Goal: Information Seeking & Learning: Find specific fact

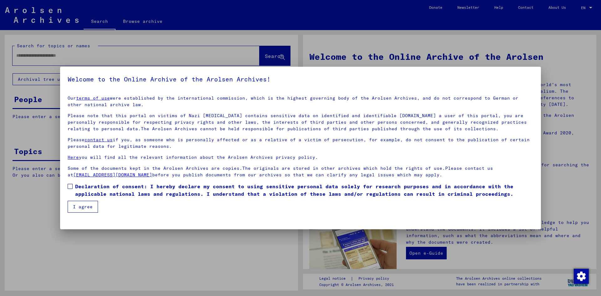
click at [69, 187] on span at bounding box center [70, 186] width 5 height 5
click at [71, 206] on button "I agree" at bounding box center [83, 207] width 30 height 12
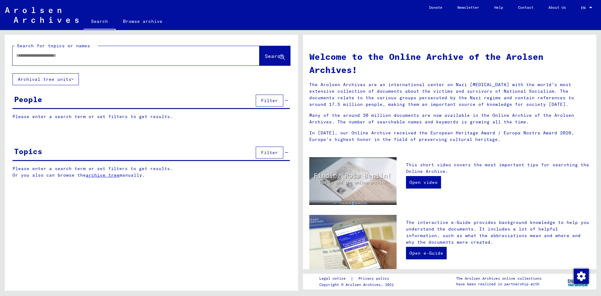
click at [93, 51] on div at bounding box center [127, 56] width 228 height 14
click at [89, 59] on div at bounding box center [127, 56] width 228 height 14
click at [59, 53] on input "text" at bounding box center [128, 55] width 224 height 7
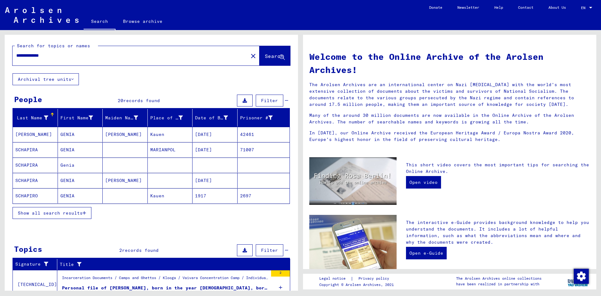
click at [48, 181] on mat-cell "SCHAPIRA" at bounding box center [35, 180] width 45 height 15
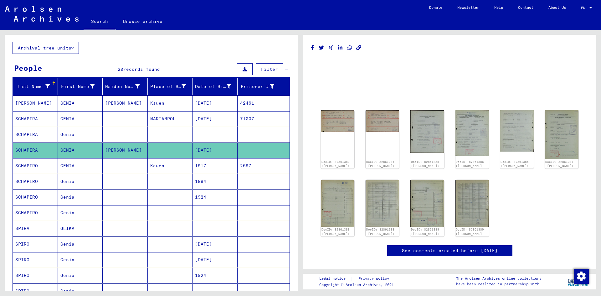
scroll to position [63, 0]
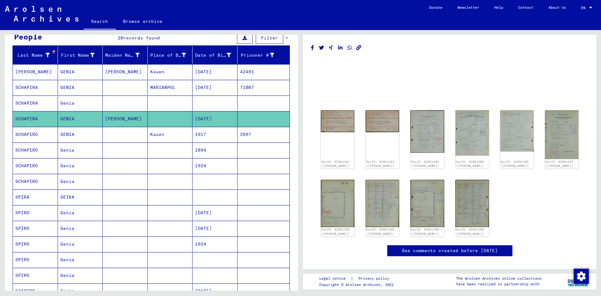
click at [44, 242] on mat-cell "SPIRO" at bounding box center [35, 243] width 45 height 15
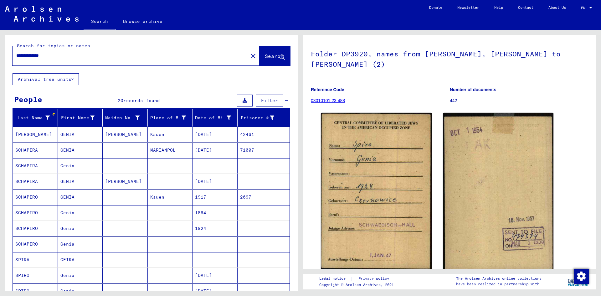
click at [61, 55] on input "**********" at bounding box center [130, 55] width 228 height 7
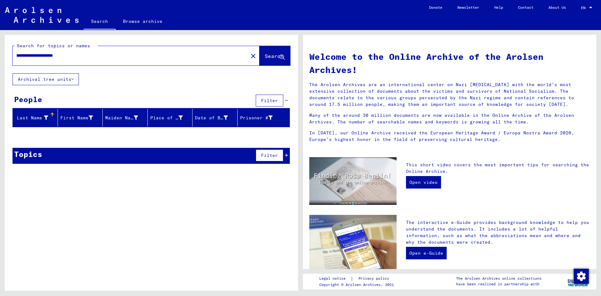
drag, startPoint x: 84, startPoint y: 55, endPoint x: 56, endPoint y: 55, distance: 27.9
click at [56, 55] on input "**********" at bounding box center [128, 55] width 224 height 7
type input "**********"
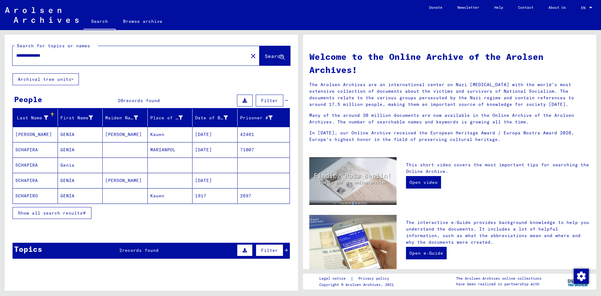
click at [76, 211] on span "Show all search results" at bounding box center [50, 213] width 65 height 6
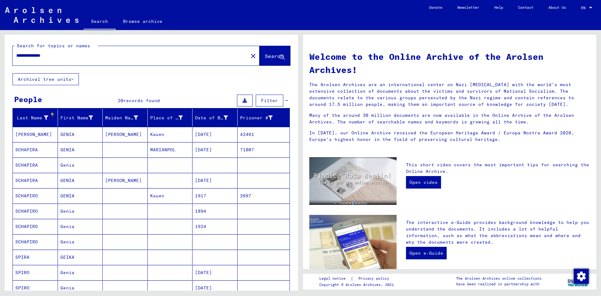
click at [84, 139] on mat-cell "GENIA" at bounding box center [80, 134] width 45 height 15
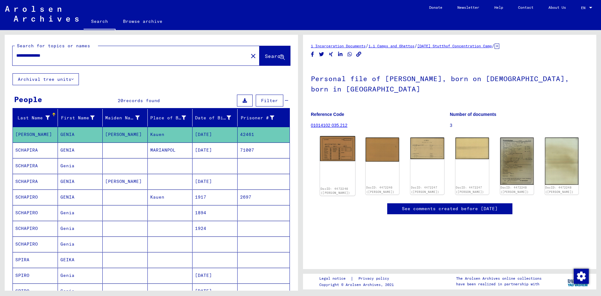
click at [336, 157] on img at bounding box center [337, 148] width 35 height 25
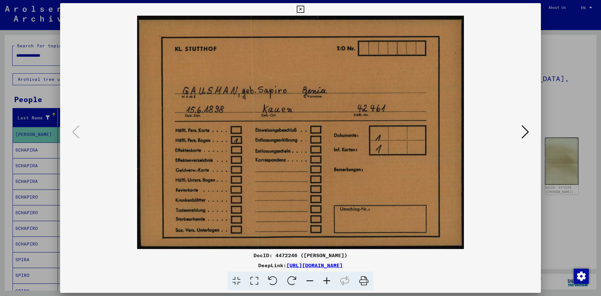
click at [528, 133] on icon at bounding box center [525, 131] width 8 height 15
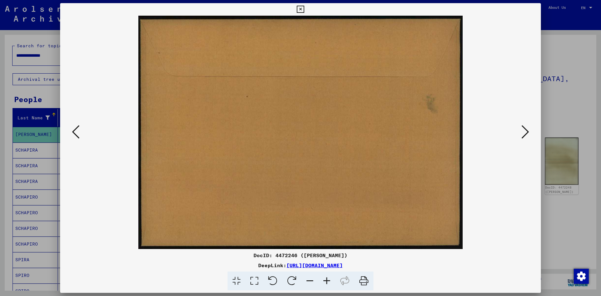
click at [528, 133] on icon at bounding box center [525, 131] width 8 height 15
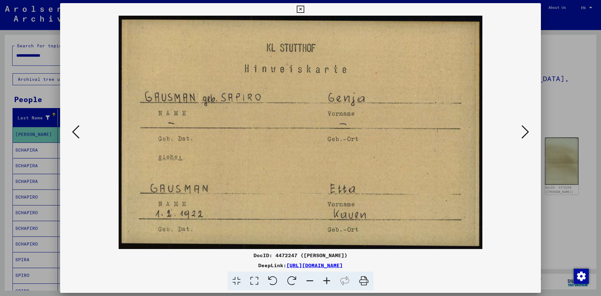
click at [527, 132] on icon at bounding box center [525, 131] width 8 height 15
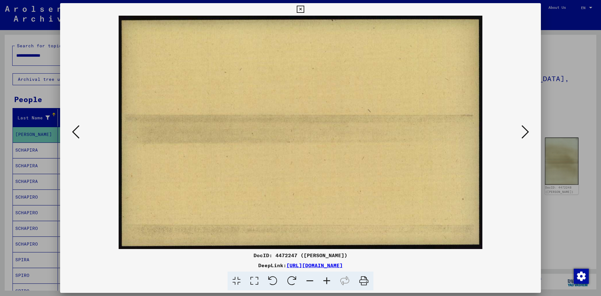
click at [304, 8] on button at bounding box center [300, 9] width 11 height 13
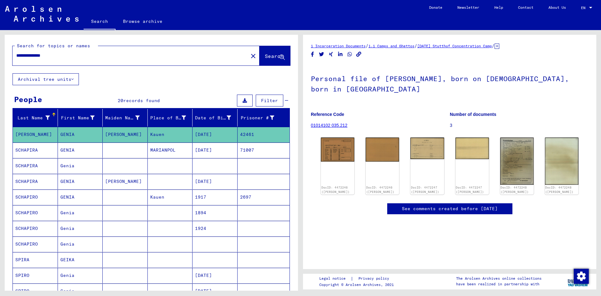
click at [43, 149] on mat-cell "SCHAPIRA" at bounding box center [35, 149] width 45 height 15
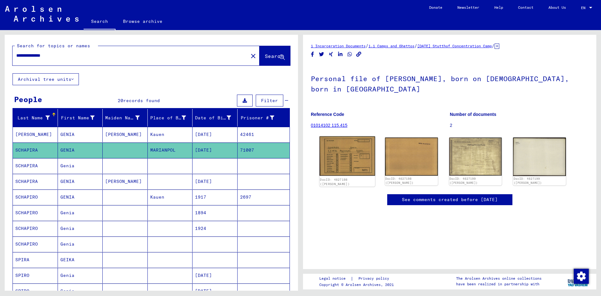
click at [362, 152] on img at bounding box center [347, 155] width 55 height 39
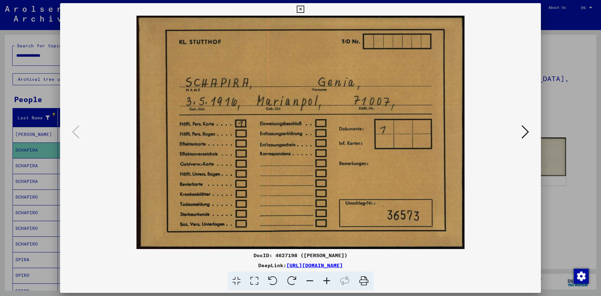
click at [521, 132] on button at bounding box center [525, 132] width 11 height 18
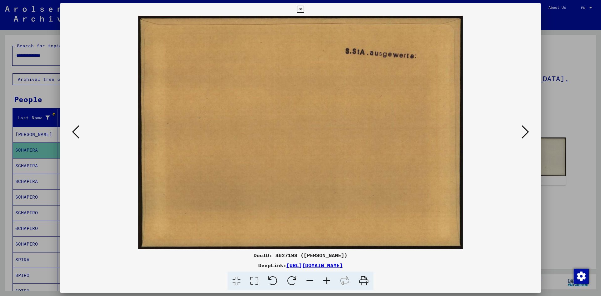
click at [521, 132] on button at bounding box center [525, 132] width 11 height 18
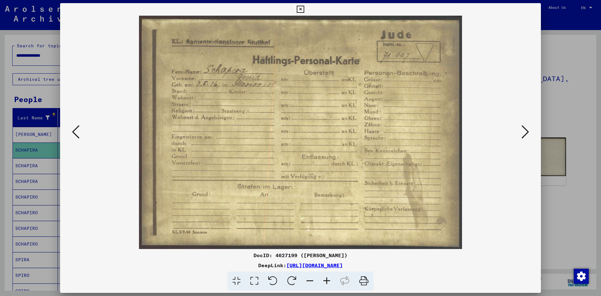
click at [520, 137] on button at bounding box center [525, 132] width 11 height 18
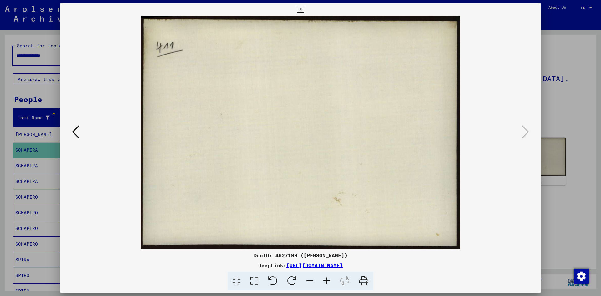
click at [546, 113] on div at bounding box center [300, 148] width 601 height 296
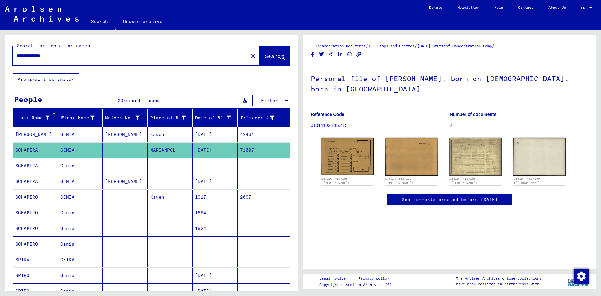
click at [62, 165] on mat-cell "Genia" at bounding box center [80, 165] width 45 height 15
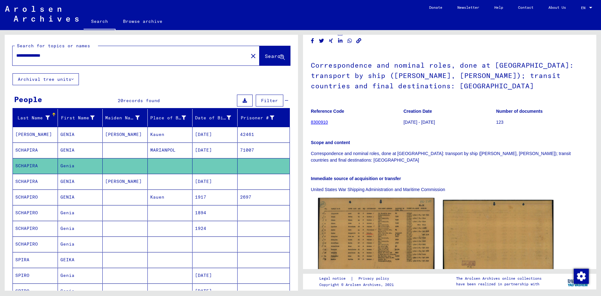
scroll to position [31, 0]
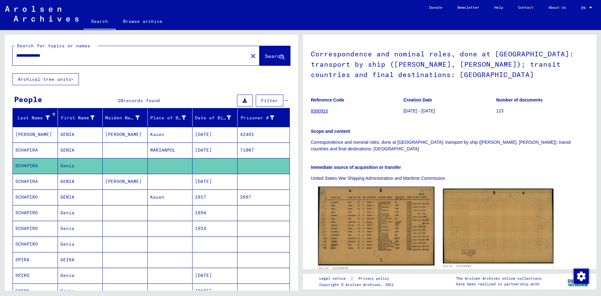
click at [381, 219] on img at bounding box center [376, 226] width 116 height 79
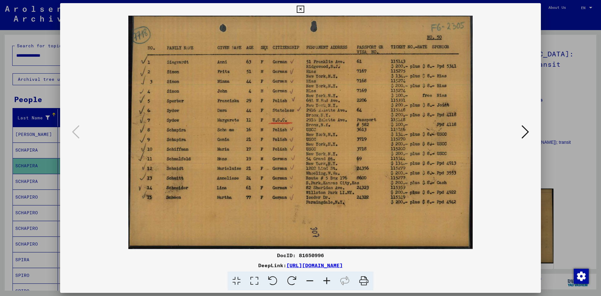
click at [572, 85] on div at bounding box center [300, 148] width 601 height 296
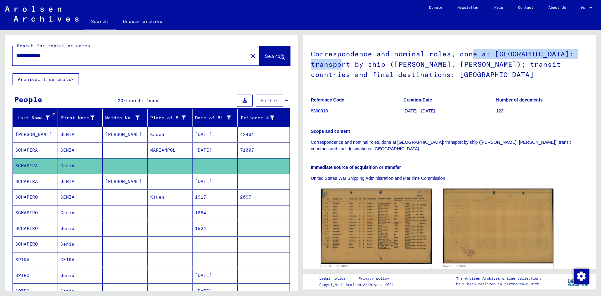
drag, startPoint x: 334, startPoint y: 61, endPoint x: 477, endPoint y: 55, distance: 143.1
click at [476, 54] on h1 "Correspondence and nominal roles, done at [GEOGRAPHIC_DATA]: transport by ship …" at bounding box center [450, 63] width 278 height 48
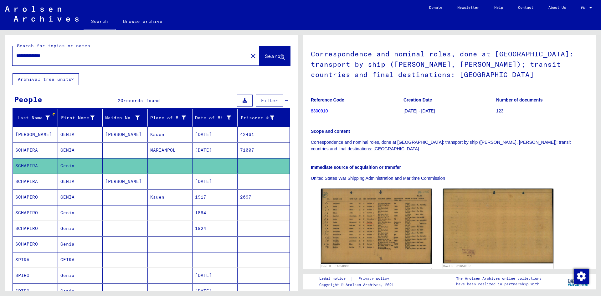
click at [450, 68] on h1 "Correspondence and nominal roles, done at [GEOGRAPHIC_DATA]: transport by ship …" at bounding box center [450, 63] width 278 height 48
drag, startPoint x: 490, startPoint y: 53, endPoint x: 556, endPoint y: 52, distance: 66.7
click at [556, 52] on h1 "Correspondence and nominal roles, done at [GEOGRAPHIC_DATA]: transport by ship …" at bounding box center [450, 63] width 278 height 48
click at [557, 59] on h1 "Correspondence and nominal roles, done at [GEOGRAPHIC_DATA]: transport by ship …" at bounding box center [450, 63] width 278 height 48
click at [86, 181] on mat-cell "GENIA" at bounding box center [80, 181] width 45 height 15
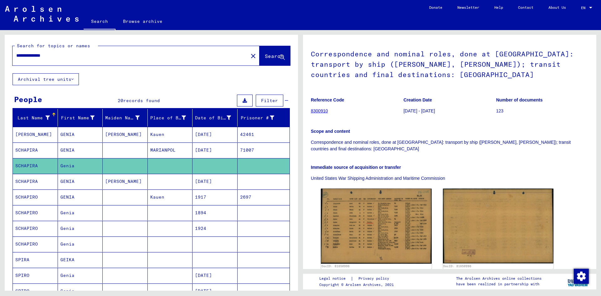
scroll to position [18, 0]
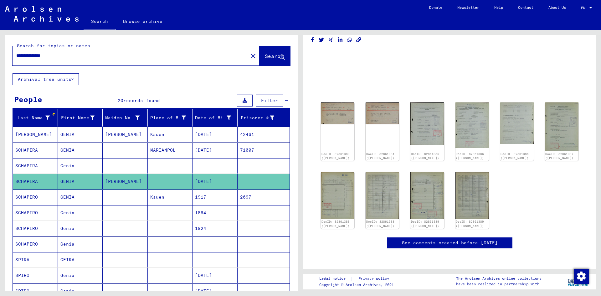
click at [77, 199] on mat-cell "GENIA" at bounding box center [80, 196] width 45 height 15
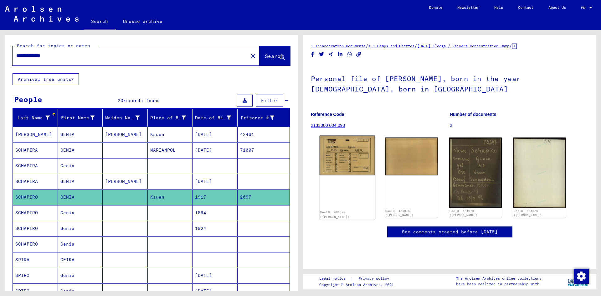
click at [350, 162] on img at bounding box center [347, 156] width 55 height 40
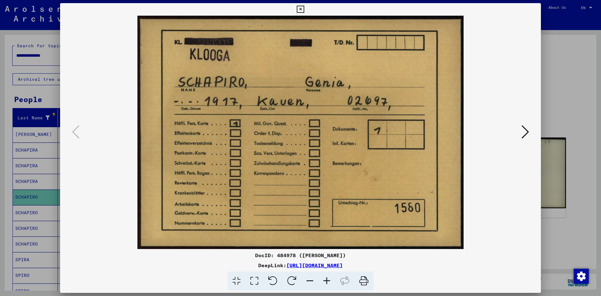
click at [523, 136] on icon at bounding box center [525, 131] width 8 height 15
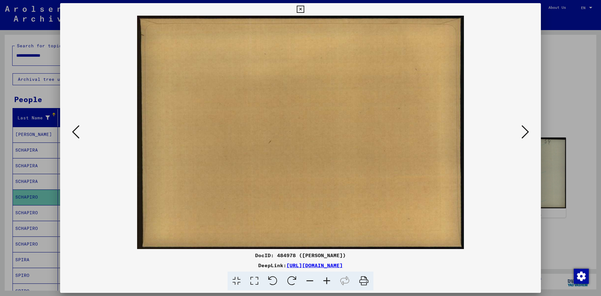
click at [523, 136] on icon at bounding box center [525, 131] width 8 height 15
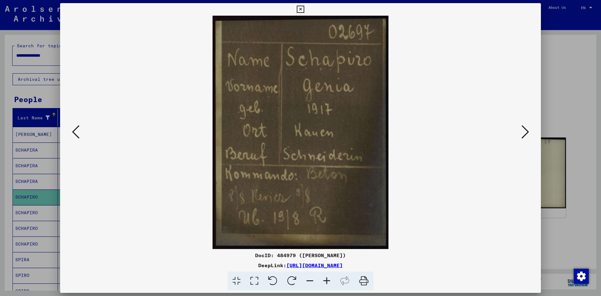
click at [563, 92] on div at bounding box center [300, 148] width 601 height 296
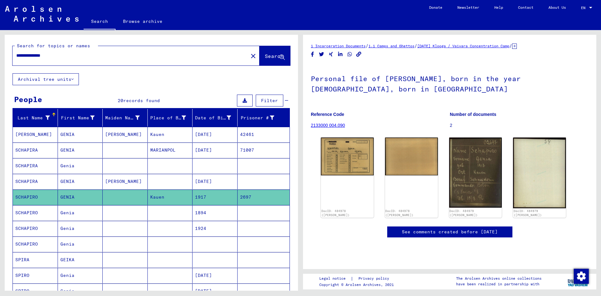
click at [84, 210] on mat-cell "Genia" at bounding box center [80, 212] width 45 height 15
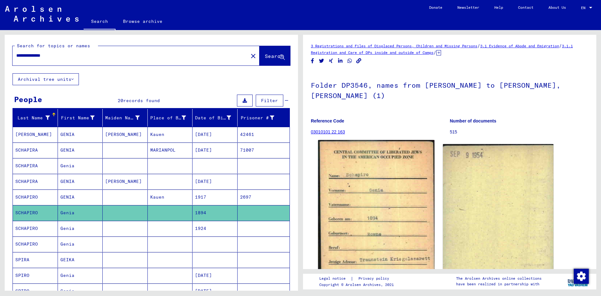
click at [398, 169] on img at bounding box center [376, 220] width 116 height 160
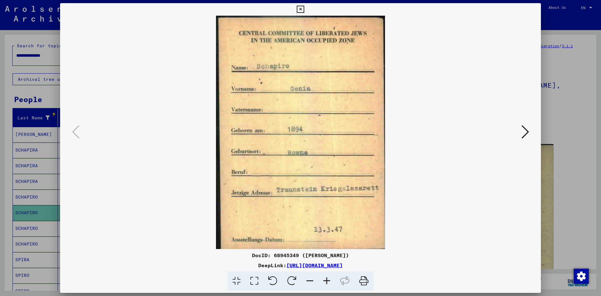
click at [547, 167] on div at bounding box center [300, 148] width 601 height 296
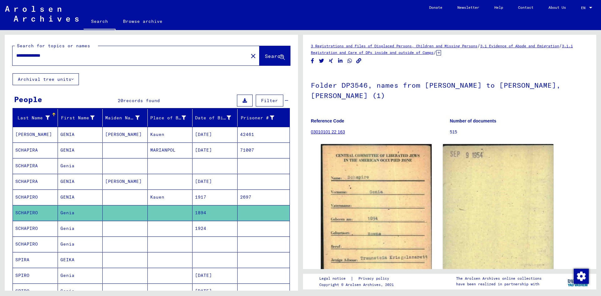
click at [35, 230] on mat-cell "SCHAPIRO" at bounding box center [35, 228] width 45 height 15
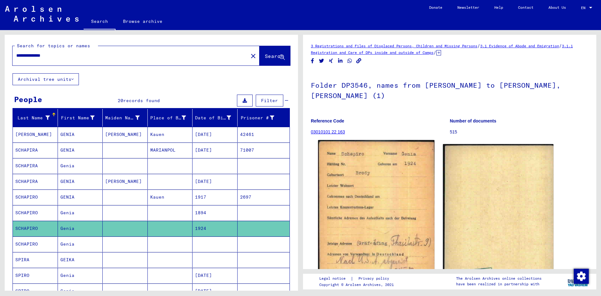
click at [365, 187] on img at bounding box center [376, 222] width 116 height 164
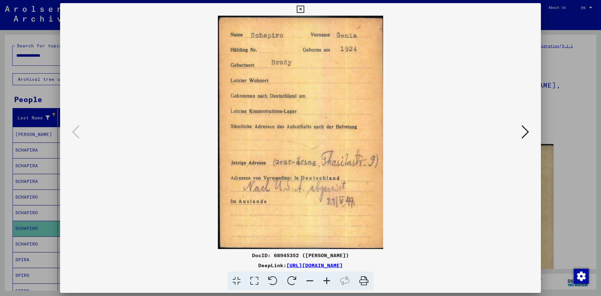
click at [550, 167] on div at bounding box center [300, 148] width 601 height 296
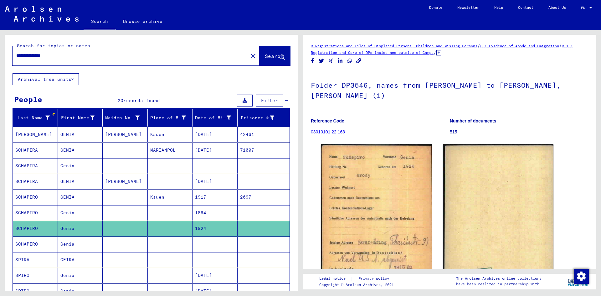
click at [66, 244] on mat-cell "Genia" at bounding box center [80, 243] width 45 height 15
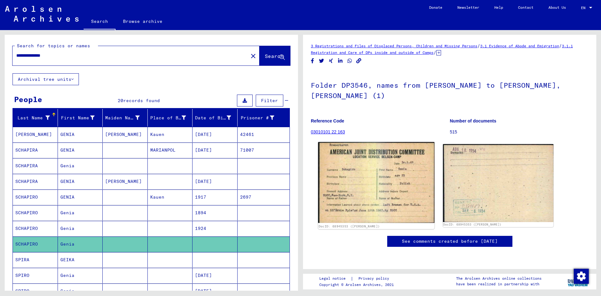
click at [382, 168] on img at bounding box center [376, 182] width 116 height 81
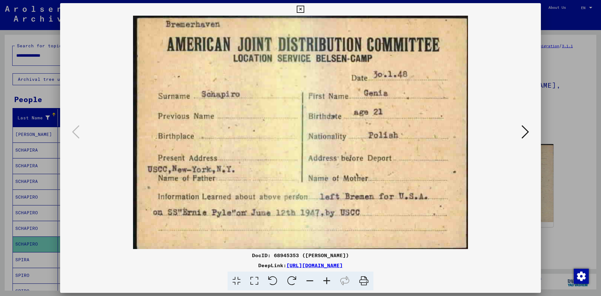
click at [555, 171] on div at bounding box center [300, 148] width 601 height 296
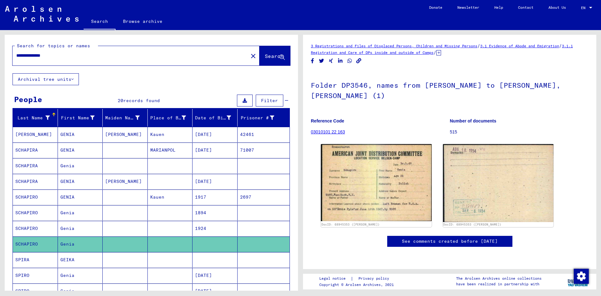
click at [132, 255] on mat-cell at bounding box center [125, 259] width 45 height 15
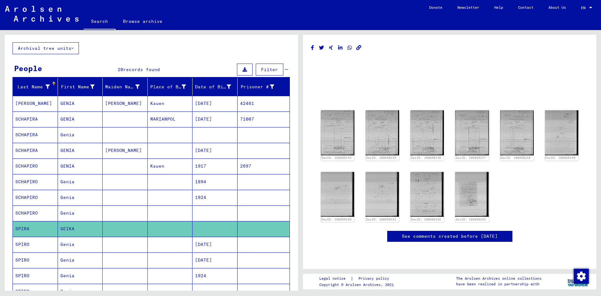
scroll to position [31, 0]
click at [74, 246] on mat-cell "Genia" at bounding box center [80, 243] width 45 height 15
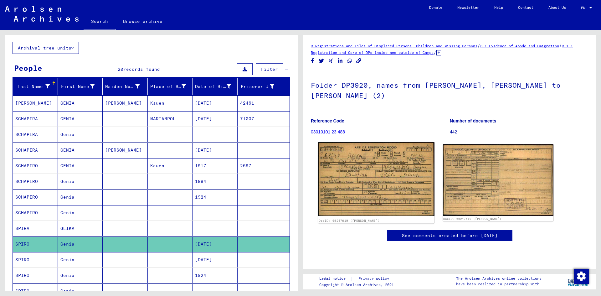
click at [372, 149] on img at bounding box center [376, 179] width 116 height 74
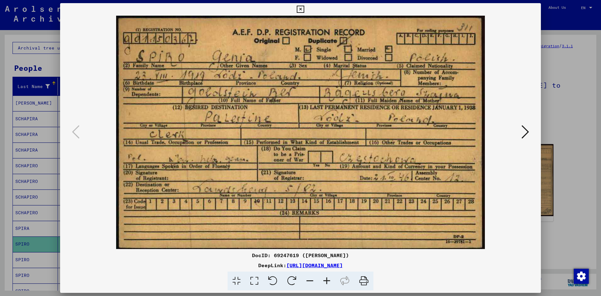
click at [528, 74] on div at bounding box center [300, 132] width 481 height 233
click at [565, 113] on div at bounding box center [300, 148] width 601 height 296
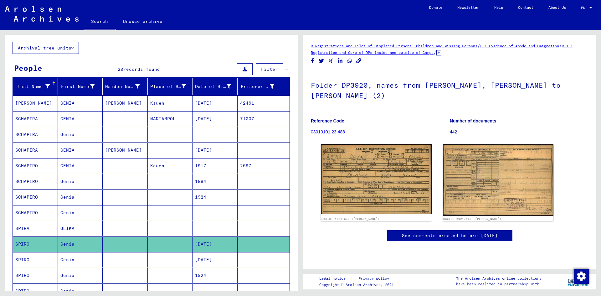
click at [84, 260] on mat-cell "Genia" at bounding box center [80, 259] width 45 height 15
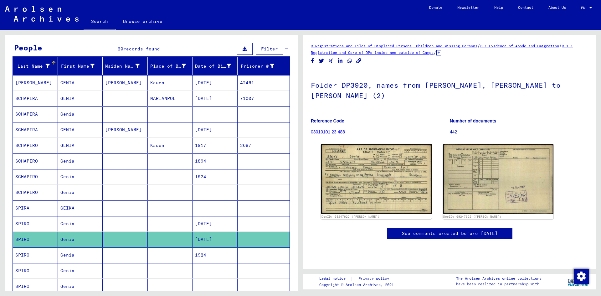
scroll to position [63, 0]
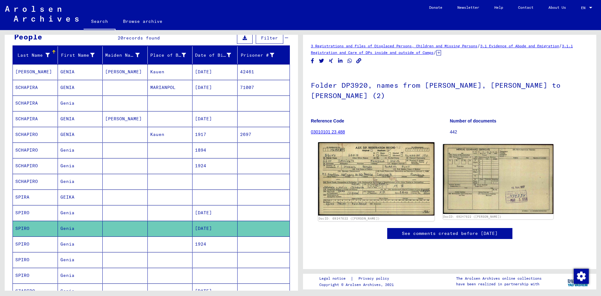
click at [365, 181] on img at bounding box center [376, 178] width 116 height 73
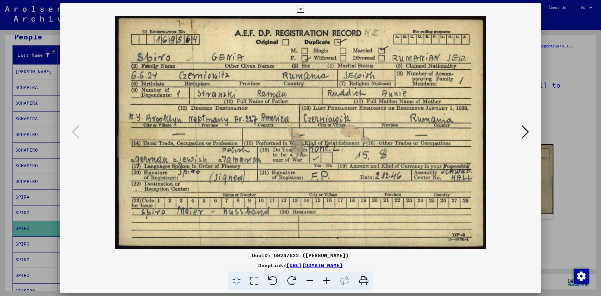
click at [571, 126] on div at bounding box center [300, 148] width 601 height 296
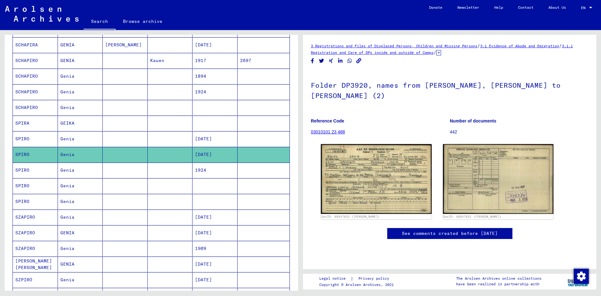
scroll to position [188, 0]
